Goal: Information Seeking & Learning: Learn about a topic

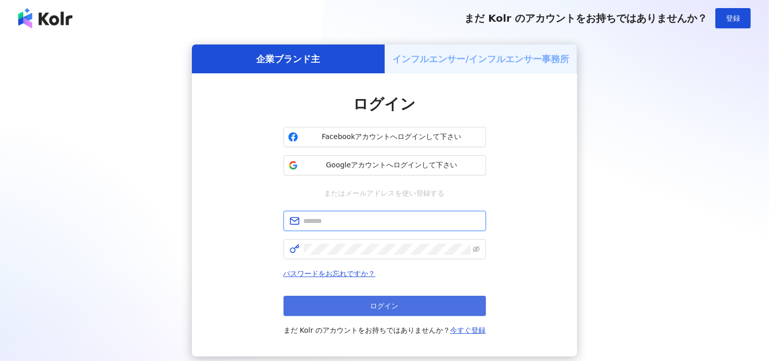
type input "**********"
click at [404, 309] on button "ログイン" at bounding box center [384, 306] width 202 height 20
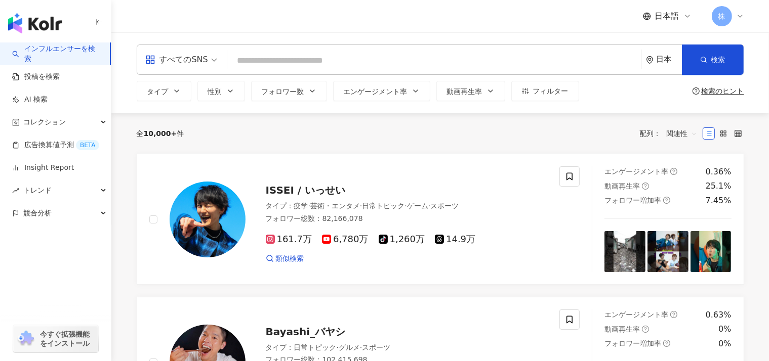
click at [662, 57] on div "日本" at bounding box center [668, 59] width 25 height 9
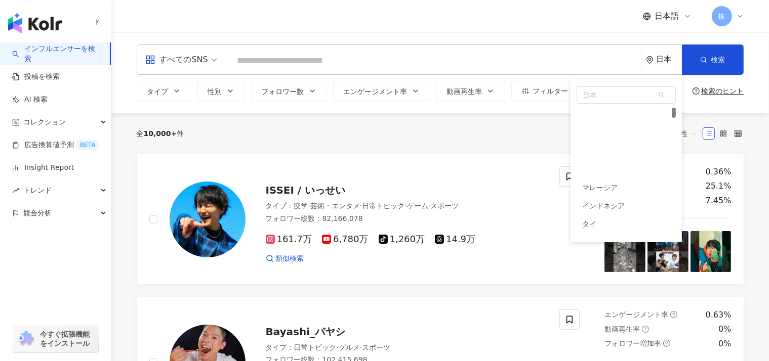
drag, startPoint x: 674, startPoint y: 111, endPoint x: 684, endPoint y: 103, distance: 12.2
click at [684, 103] on div "すべてのSNS 日本 日本 unlimit tw マレーシア インドネシア タイ ベトナム シンガポール 韓国 アメリカ アフガニスタン 検索 タイプ 性別 …" at bounding box center [439, 72] width 657 height 81
click at [239, 130] on div "全 10,000+ 件 配列： 関連性" at bounding box center [440, 133] width 607 height 16
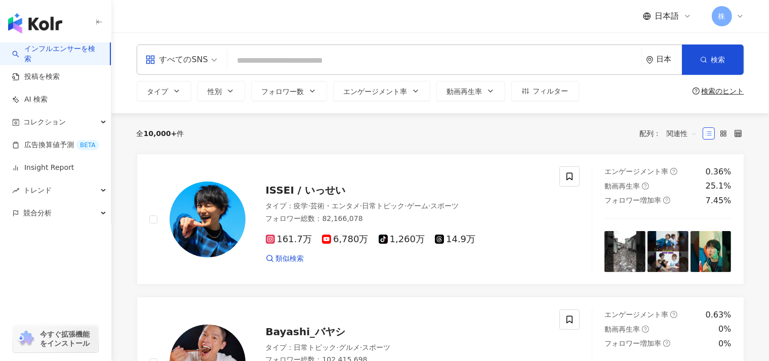
click at [177, 60] on div "すべてのSNS" at bounding box center [176, 60] width 63 height 16
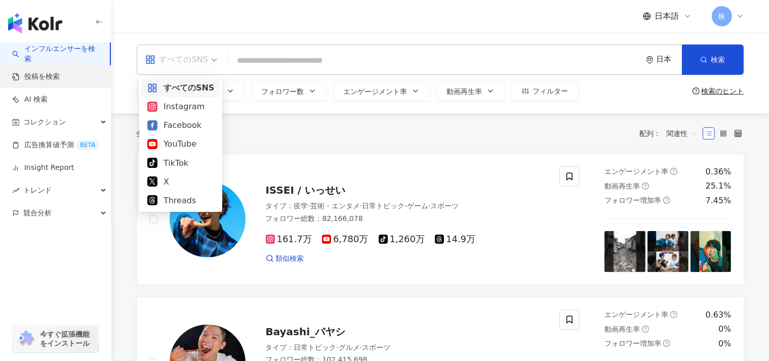
click at [32, 80] on link "投稿を検索" at bounding box center [36, 77] width 48 height 10
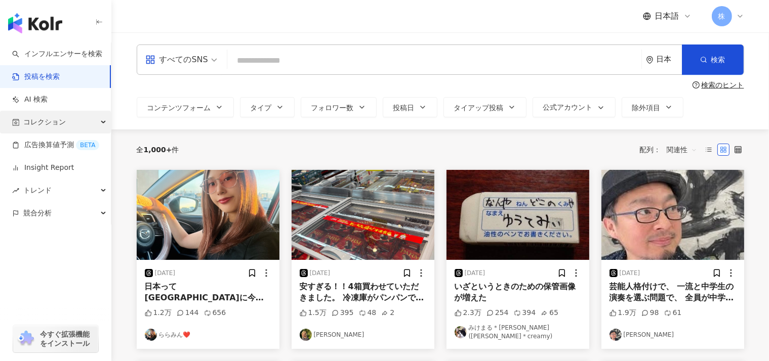
click at [41, 125] on span "コレクション" at bounding box center [44, 122] width 42 height 23
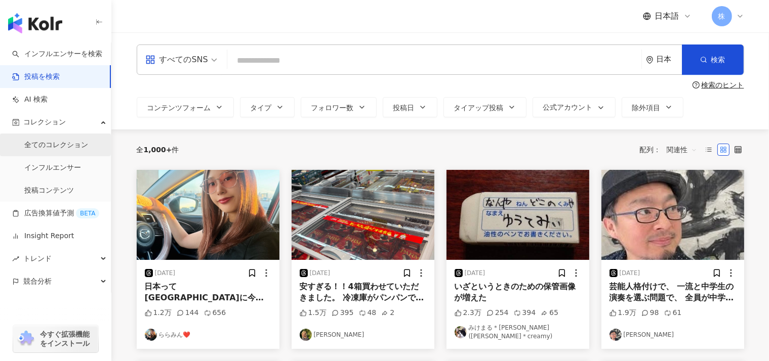
click at [50, 144] on link "全てのコレクション" at bounding box center [56, 145] width 64 height 10
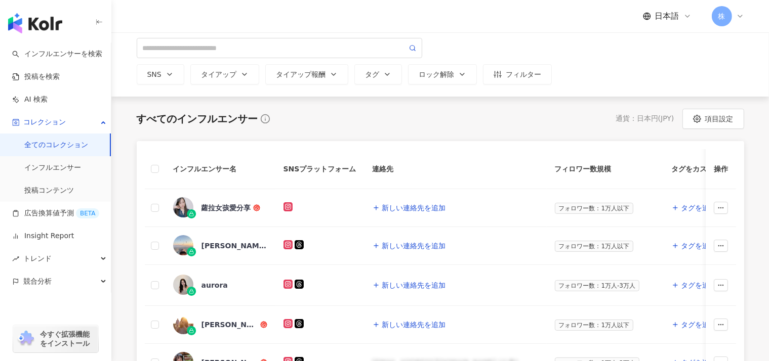
scroll to position [149, 0]
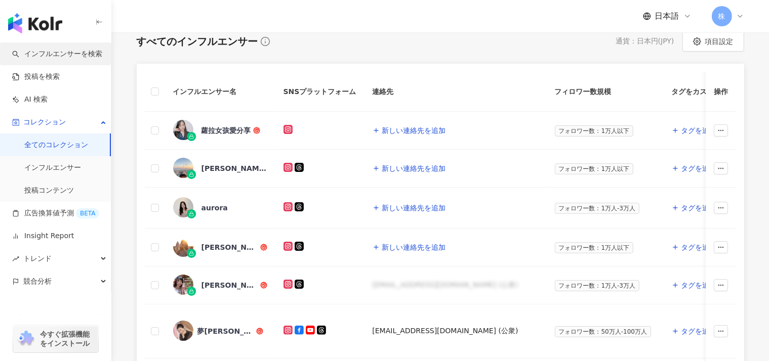
click at [50, 50] on link "インフルエンサーを検索" at bounding box center [57, 54] width 90 height 10
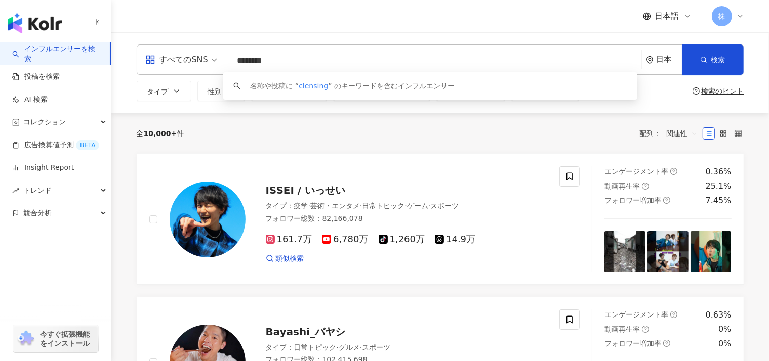
click at [671, 66] on div "日本" at bounding box center [664, 59] width 36 height 29
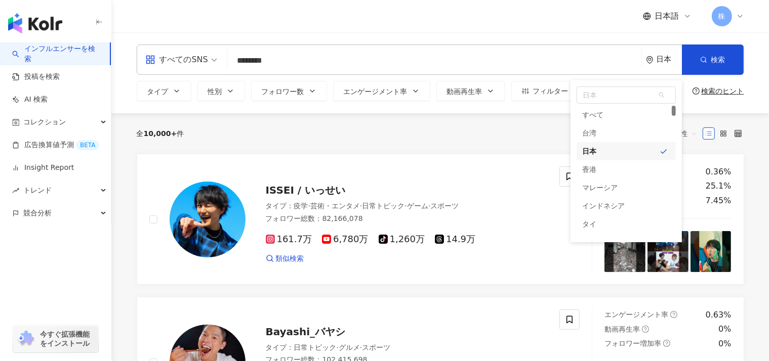
click at [465, 63] on input "********" at bounding box center [434, 60] width 406 height 19
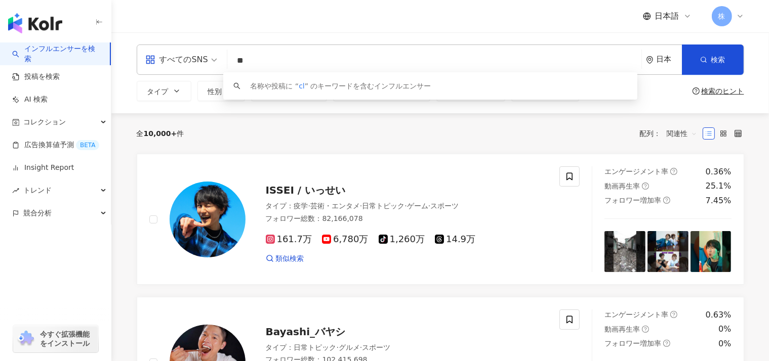
type input "*"
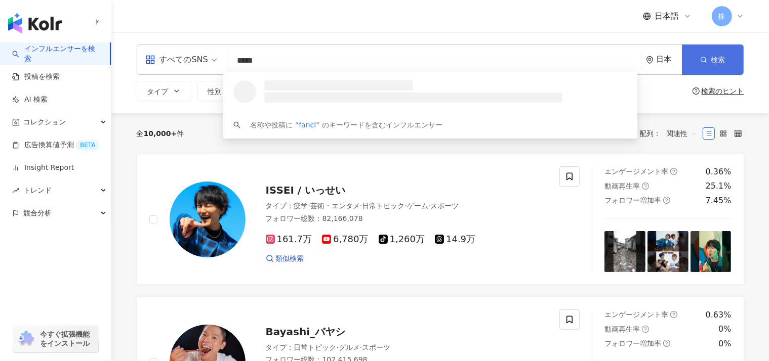
type input "*****"
click at [705, 63] on icon "button" at bounding box center [703, 59] width 7 height 7
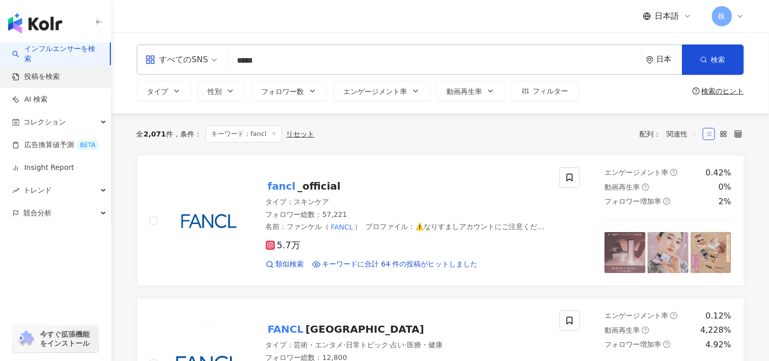
click at [43, 74] on link "投稿を検索" at bounding box center [36, 77] width 48 height 10
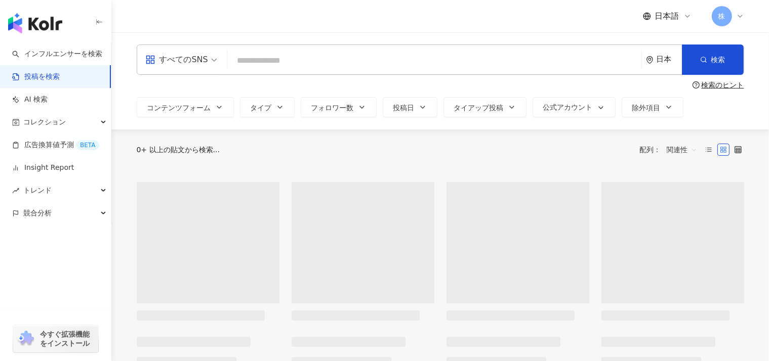
click at [231, 60] on input "search" at bounding box center [434, 61] width 406 height 22
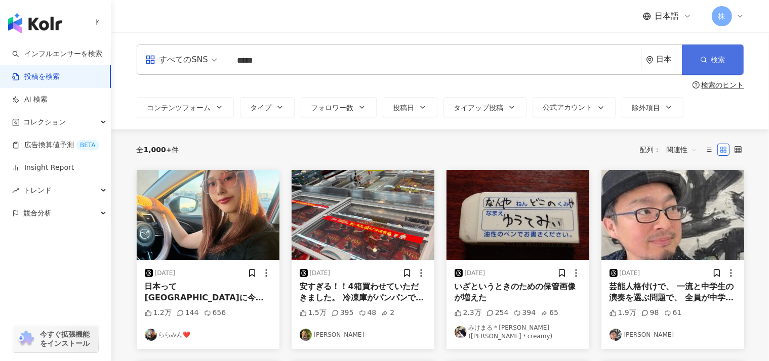
type input "*****"
click at [712, 52] on button "検索" at bounding box center [713, 60] width 62 height 30
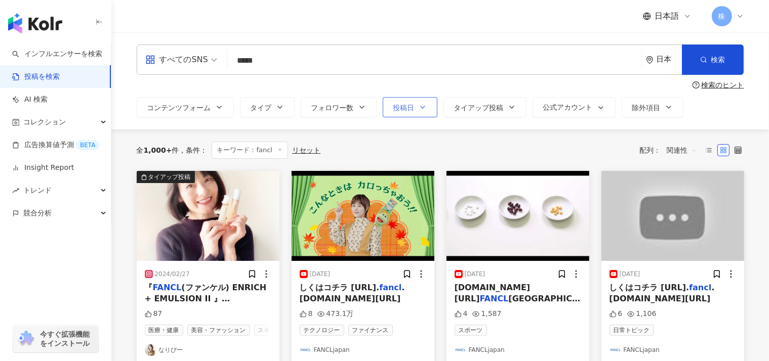
click at [382, 107] on button "投稿日" at bounding box center [409, 107] width 55 height 20
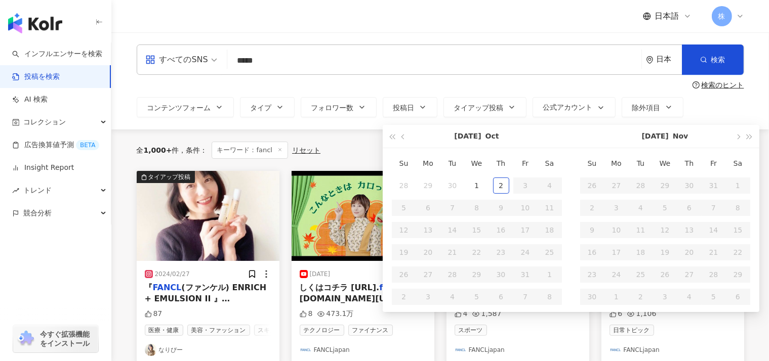
type input "**********"
click at [401, 138] on span "button" at bounding box center [403, 136] width 5 height 5
type input "**********"
click at [420, 184] on div "1" at bounding box center [428, 186] width 16 height 16
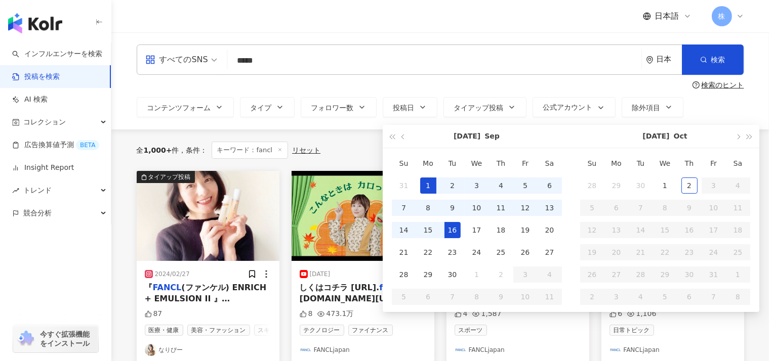
type input "**********"
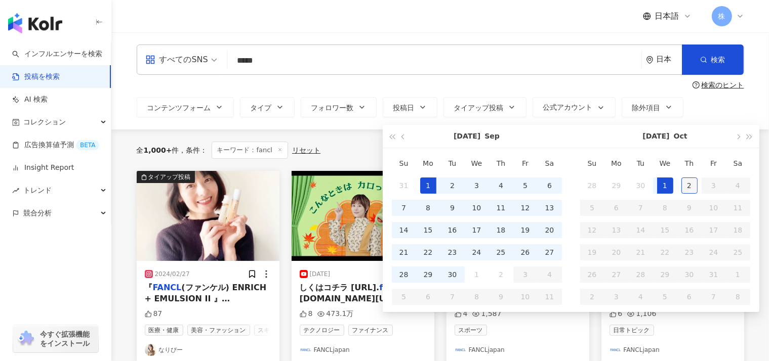
type input "**********"
click at [681, 184] on div "2" at bounding box center [689, 186] width 16 height 16
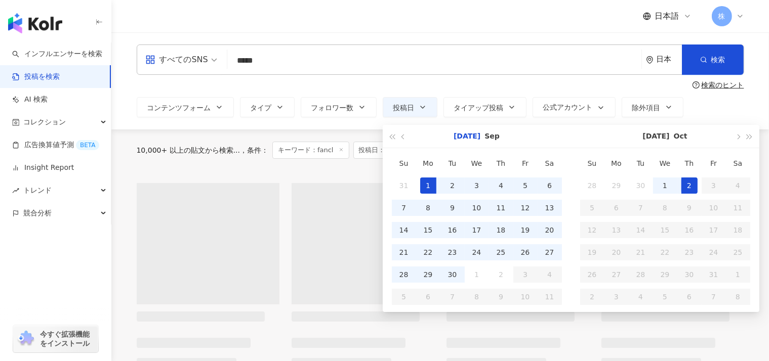
type input "**********"
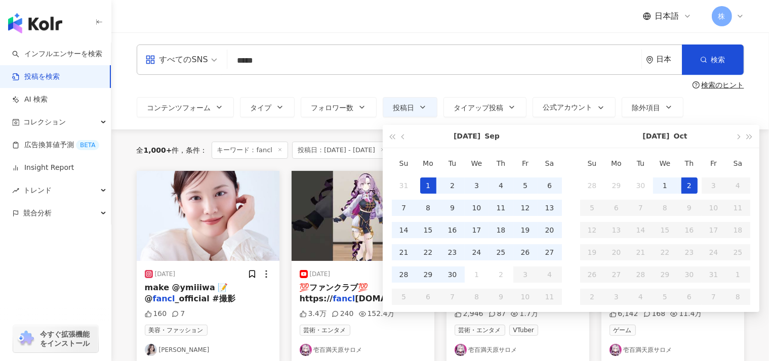
click at [692, 107] on div "**********" at bounding box center [440, 107] width 607 height 20
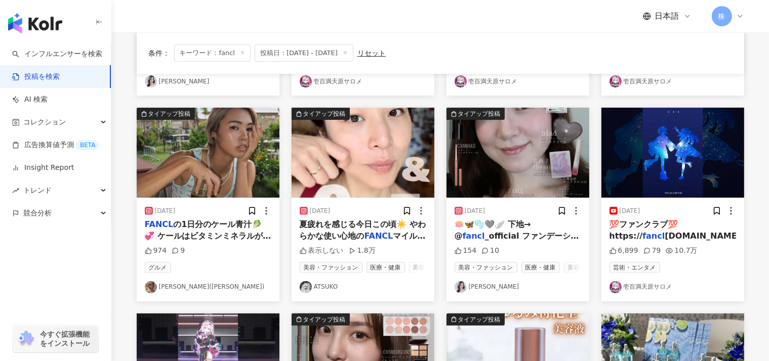
scroll to position [266, 0]
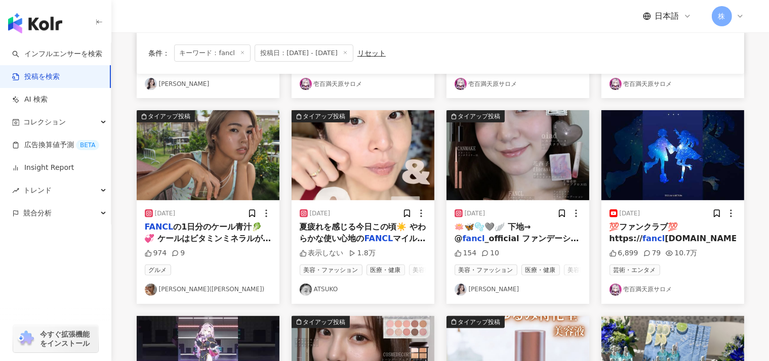
click at [314, 230] on span "夏疲れを感じる今日この頃☀️ やわらかな使い心地の" at bounding box center [363, 232] width 126 height 21
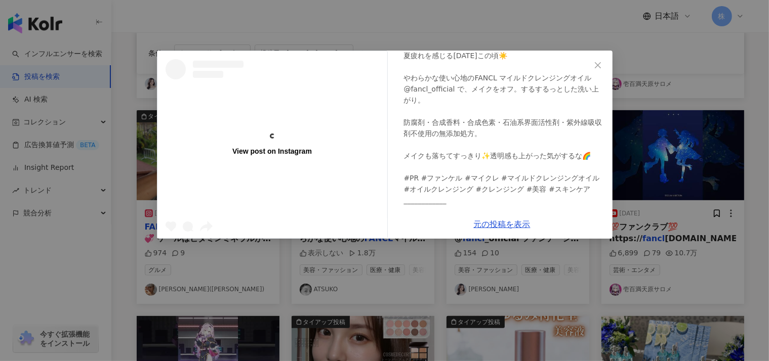
scroll to position [0, 0]
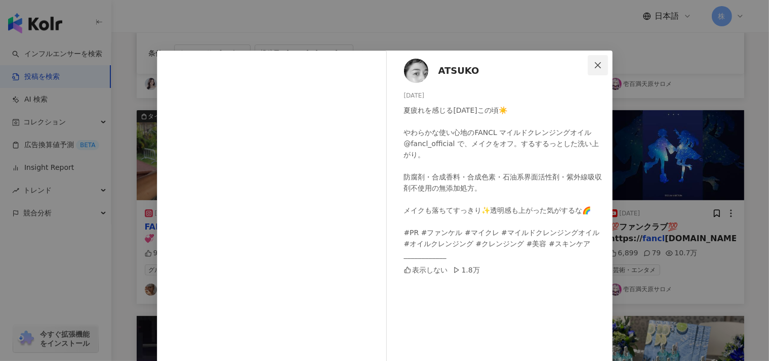
click at [587, 64] on span "Close" at bounding box center [597, 65] width 20 height 8
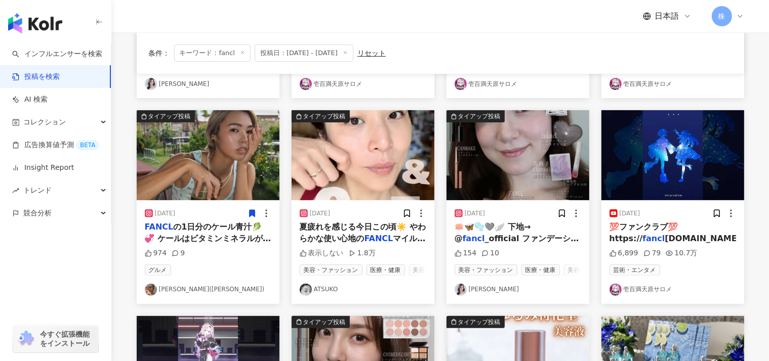
click at [321, 289] on link "ATSUKO" at bounding box center [363, 290] width 126 height 12
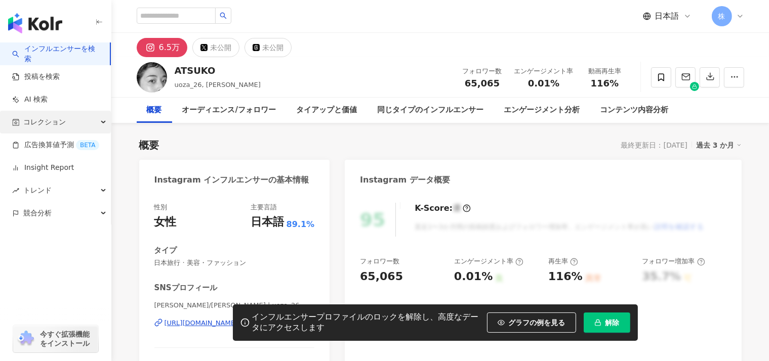
click at [34, 118] on span "コレクション" at bounding box center [44, 122] width 42 height 23
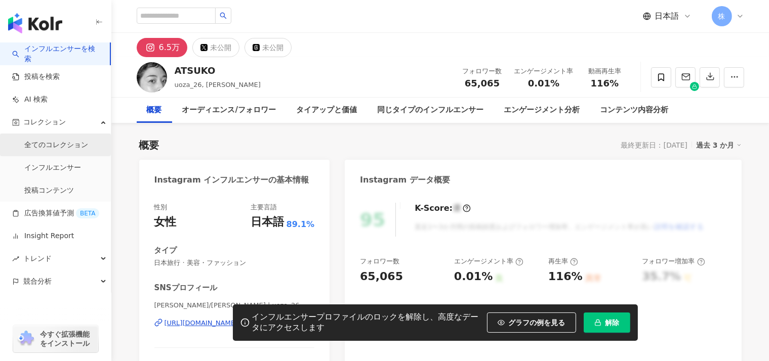
click at [47, 150] on link "全てのコレクション" at bounding box center [56, 145] width 64 height 10
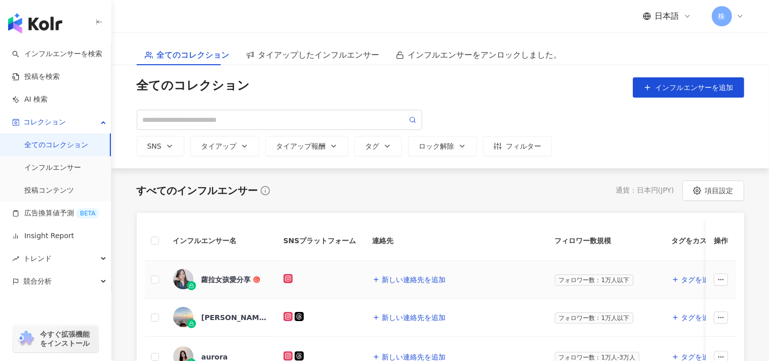
click at [223, 281] on div "蘿拉女孩愛分享" at bounding box center [226, 280] width 50 height 10
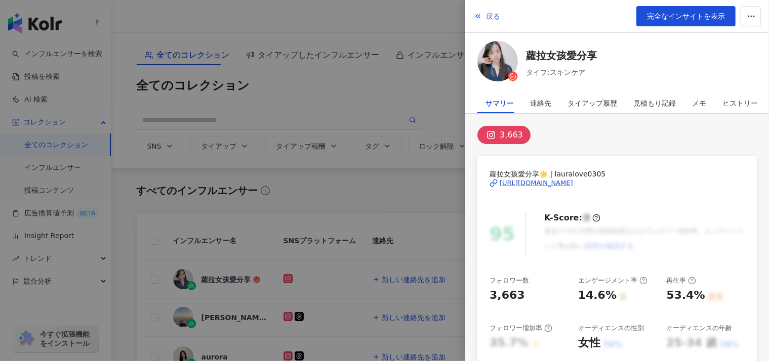
click at [305, 190] on div at bounding box center [384, 180] width 769 height 361
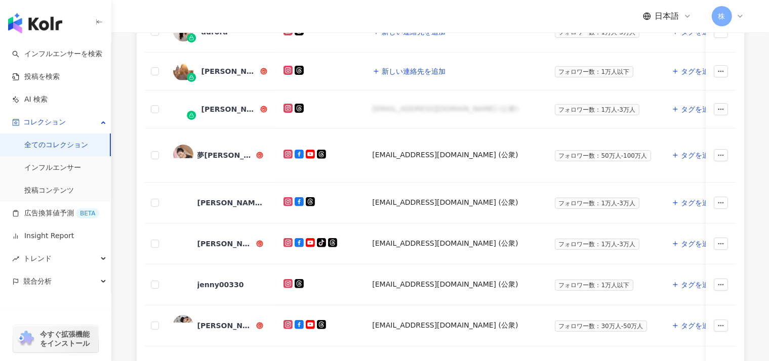
scroll to position [328, 0]
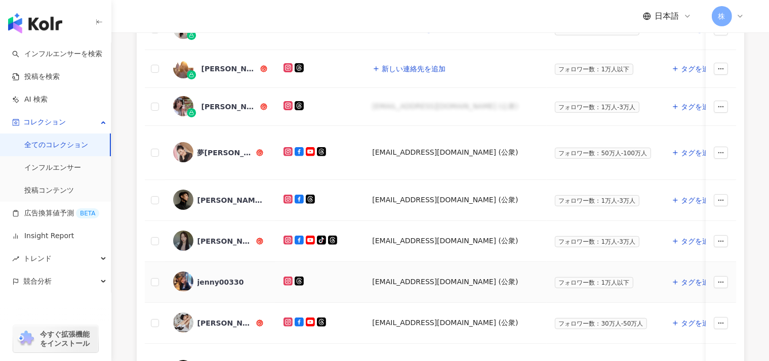
click at [207, 279] on div "jenny00330" at bounding box center [220, 282] width 47 height 10
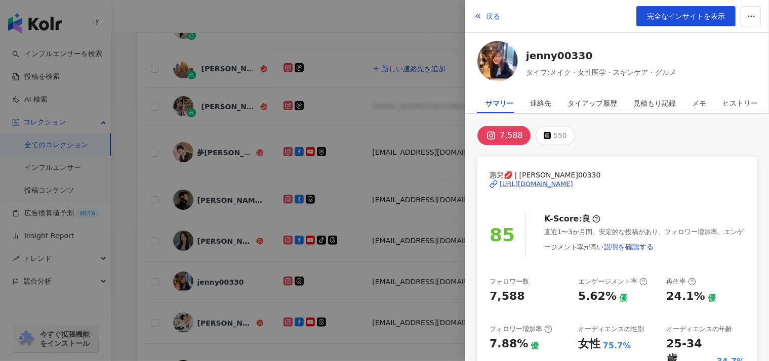
click at [257, 279] on div at bounding box center [384, 180] width 769 height 361
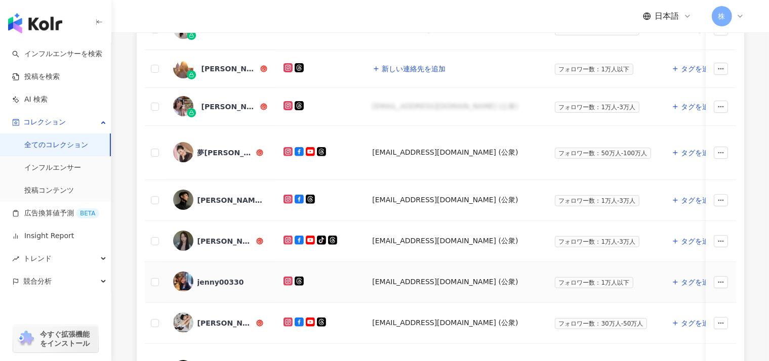
click at [208, 279] on div "jenny00330" at bounding box center [220, 282] width 47 height 10
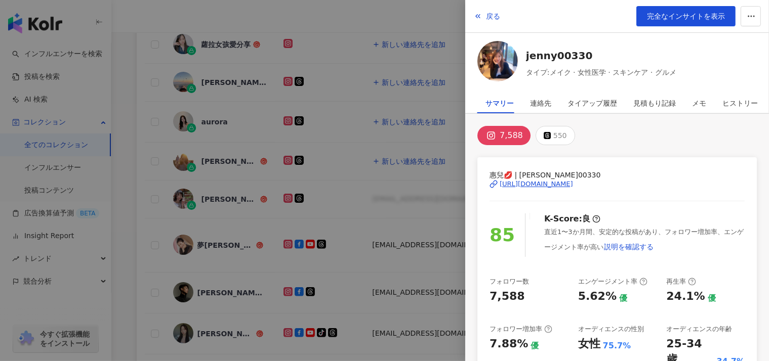
scroll to position [0, 0]
click at [679, 17] on span "完全なインサイトを表示" at bounding box center [686, 16] width 78 height 8
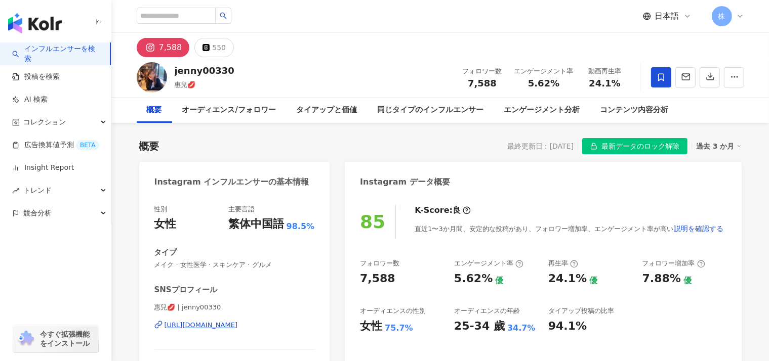
click at [46, 246] on div "button" at bounding box center [55, 258] width 111 height 67
click at [34, 125] on span "コレクション" at bounding box center [44, 122] width 42 height 23
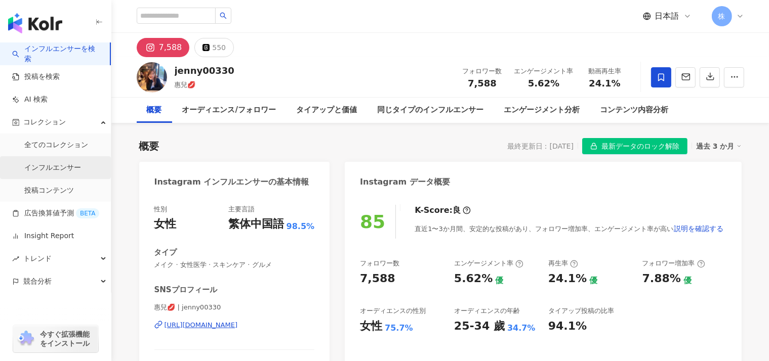
click at [42, 165] on link "インフルエンサー" at bounding box center [52, 168] width 57 height 10
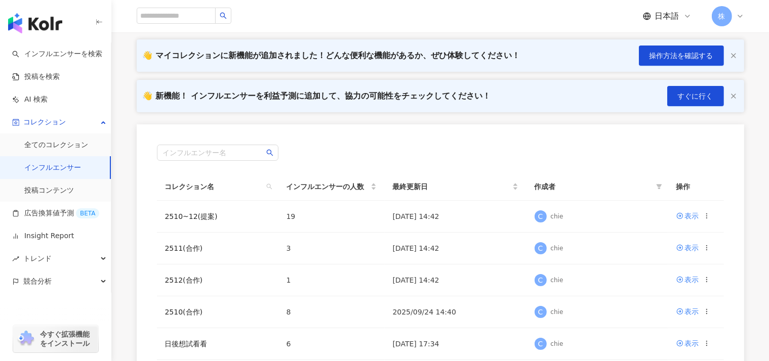
scroll to position [63, 0]
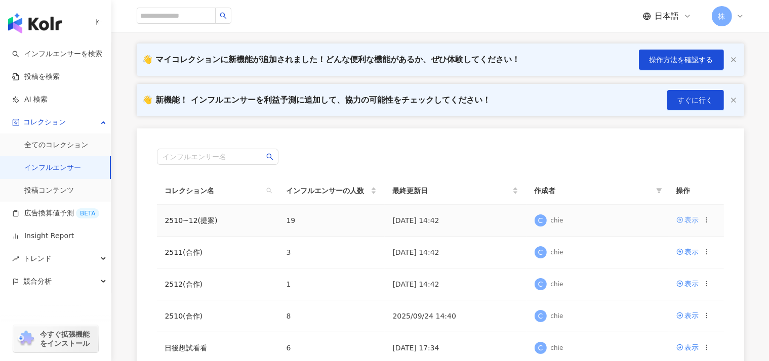
click at [689, 217] on div "表示" at bounding box center [692, 220] width 14 height 11
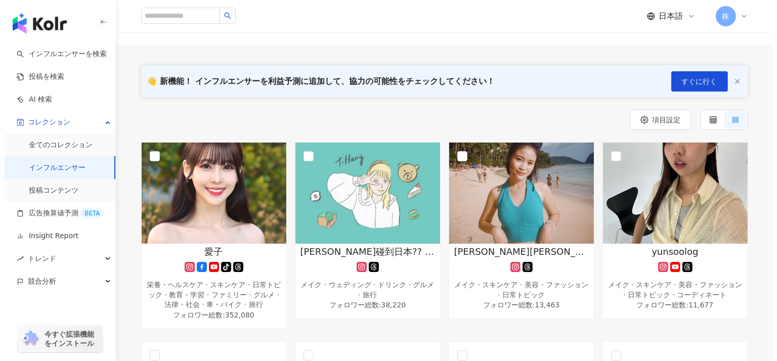
scroll to position [13, 0]
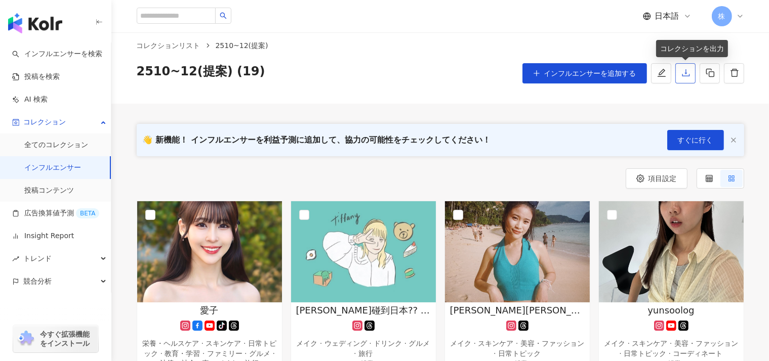
click at [682, 75] on icon "download" at bounding box center [685, 72] width 9 height 9
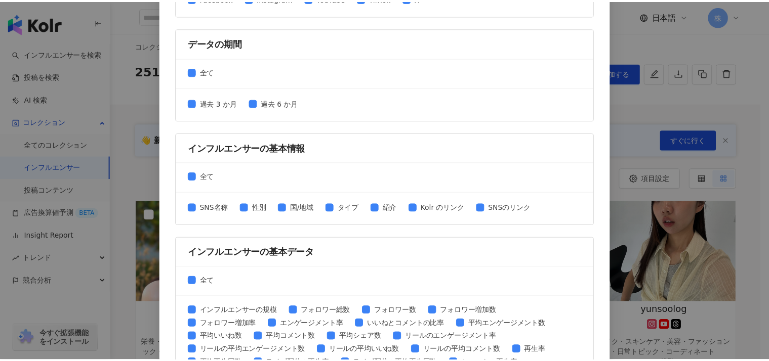
scroll to position [0, 0]
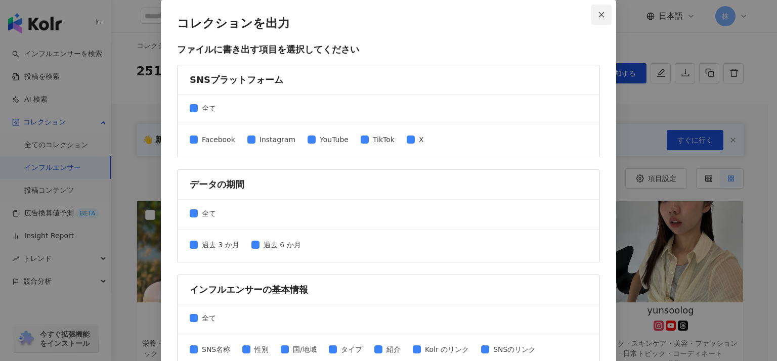
click at [598, 17] on icon "close" at bounding box center [601, 14] width 7 height 7
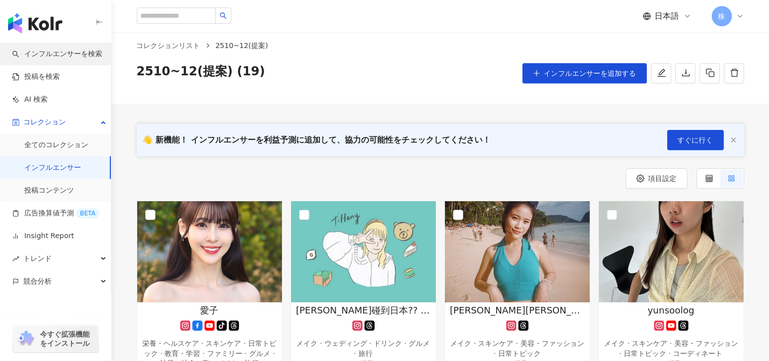
click at [45, 55] on link "インフルエンサーを検索" at bounding box center [57, 54] width 90 height 10
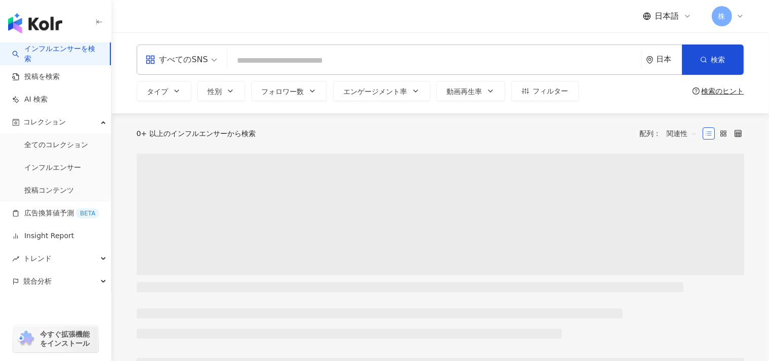
click at [665, 59] on div "日本" at bounding box center [668, 59] width 25 height 9
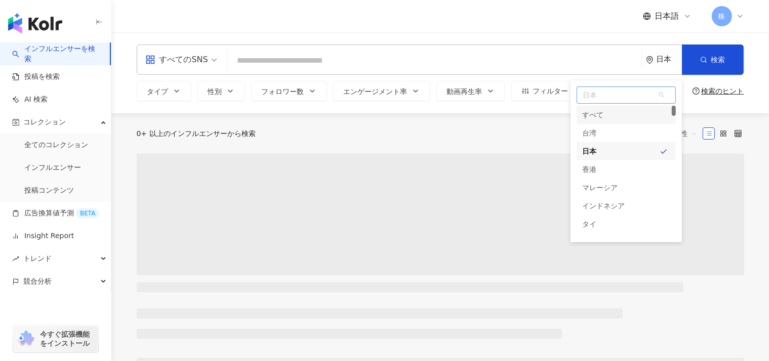
click at [607, 96] on span "日本" at bounding box center [626, 95] width 98 height 16
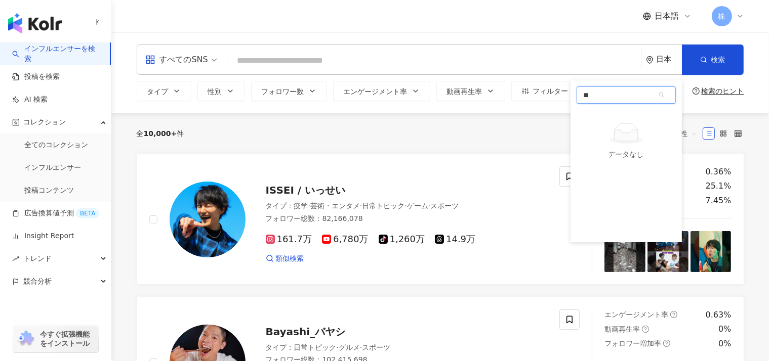
type input "*"
type input "****"
click at [587, 121] on div "ベトナム" at bounding box center [596, 115] width 28 height 18
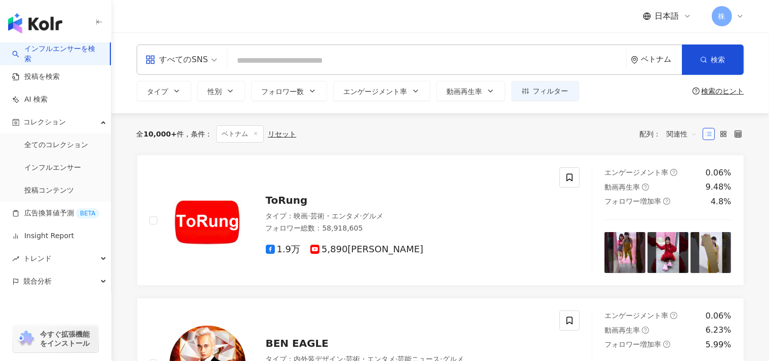
click at [194, 62] on div "すべてのSNS" at bounding box center [176, 60] width 63 height 16
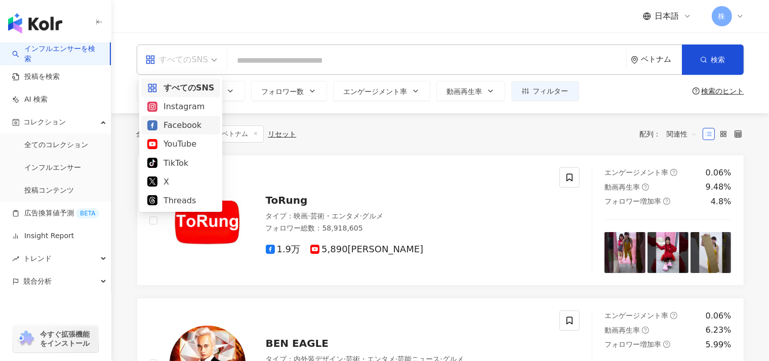
click at [182, 127] on div "Facebook" at bounding box center [180, 125] width 67 height 13
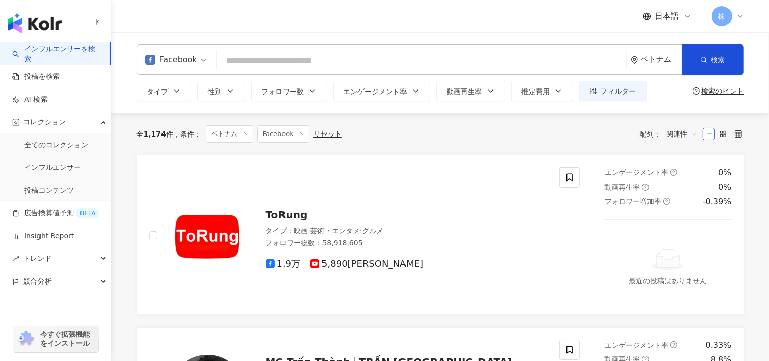
click at [215, 62] on div "Facebook ベトナム 検索" at bounding box center [440, 60] width 607 height 30
click at [251, 62] on input "search" at bounding box center [421, 60] width 401 height 19
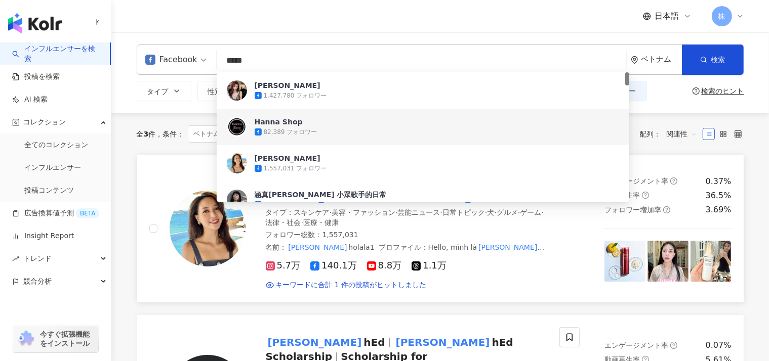
type input "*****"
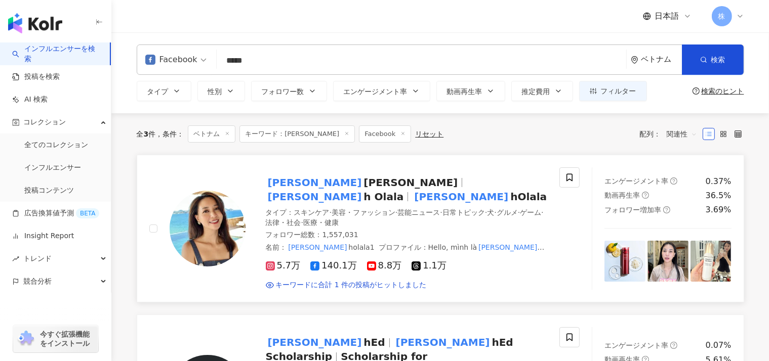
click at [150, 272] on div at bounding box center [197, 228] width 96 height 122
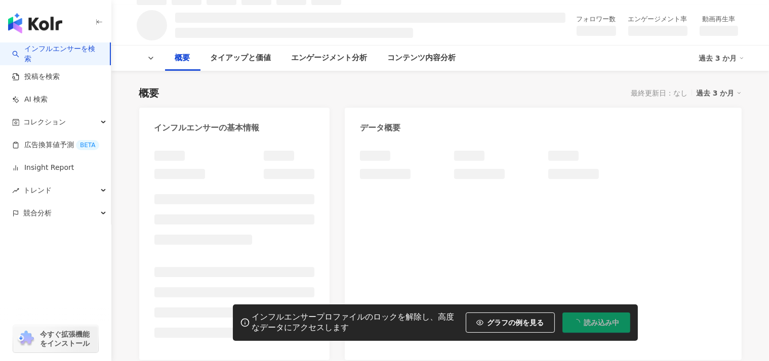
scroll to position [69, 0]
